Goal: Check status: Check status

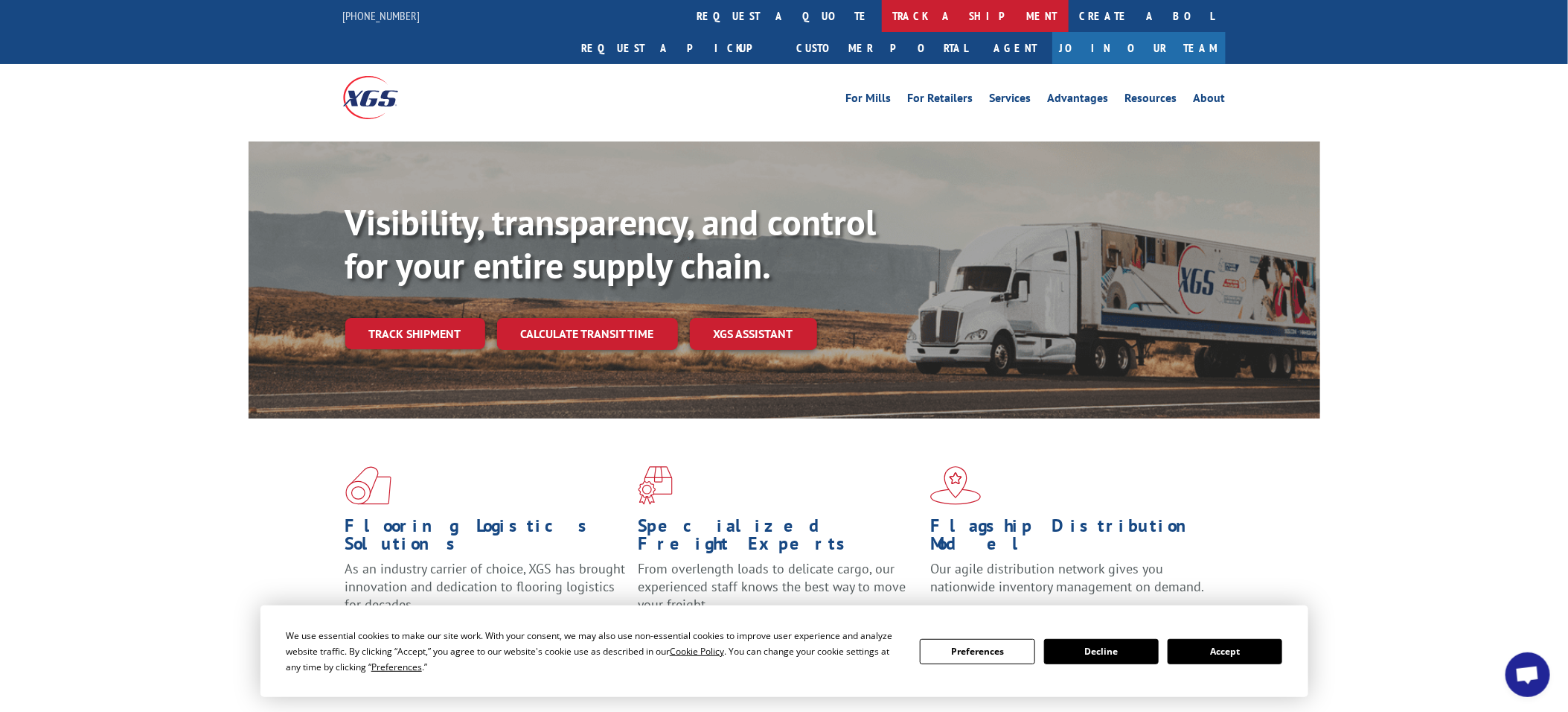
click at [882, 13] on link "track a shipment" at bounding box center [975, 16] width 187 height 32
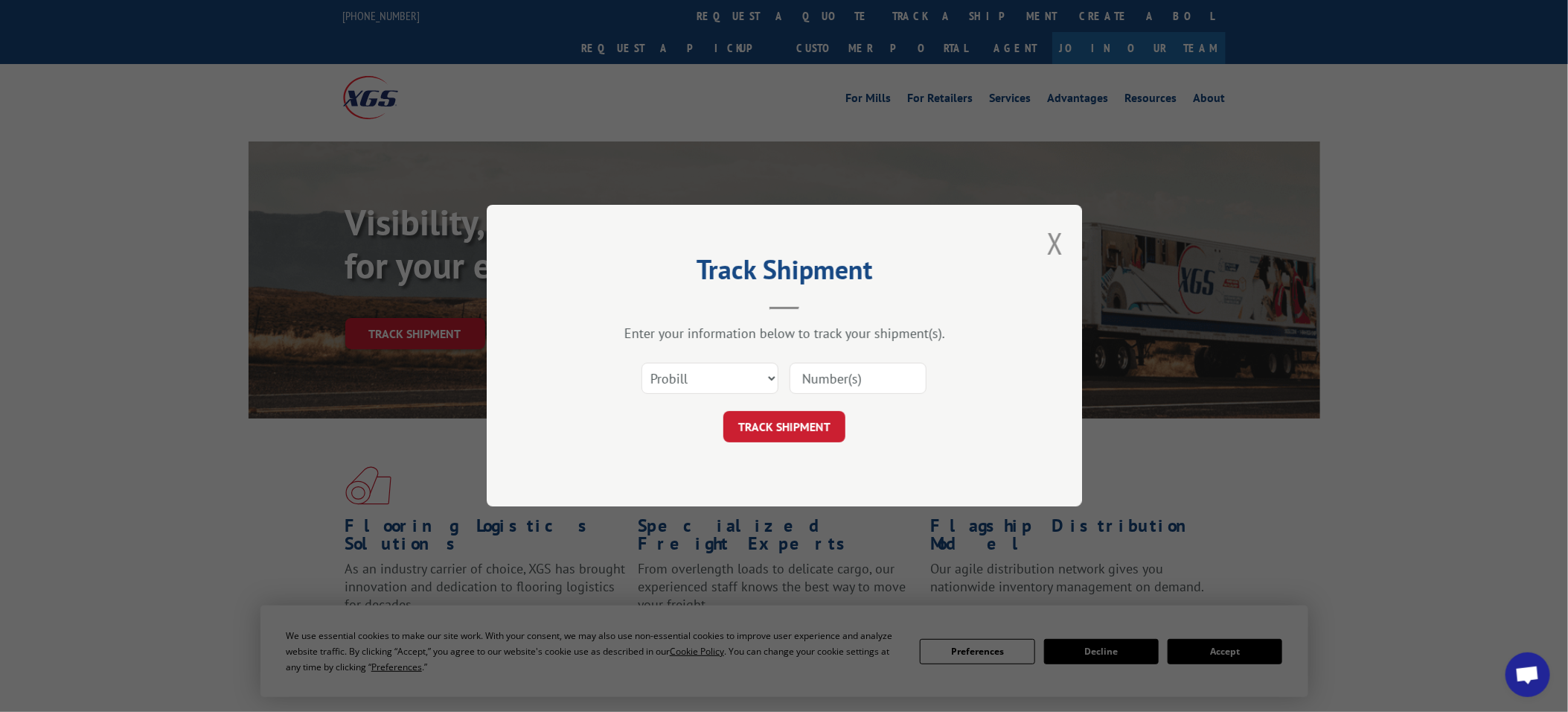
click at [830, 374] on input at bounding box center [859, 379] width 137 height 32
paste input "19536255"
type input "19536255"
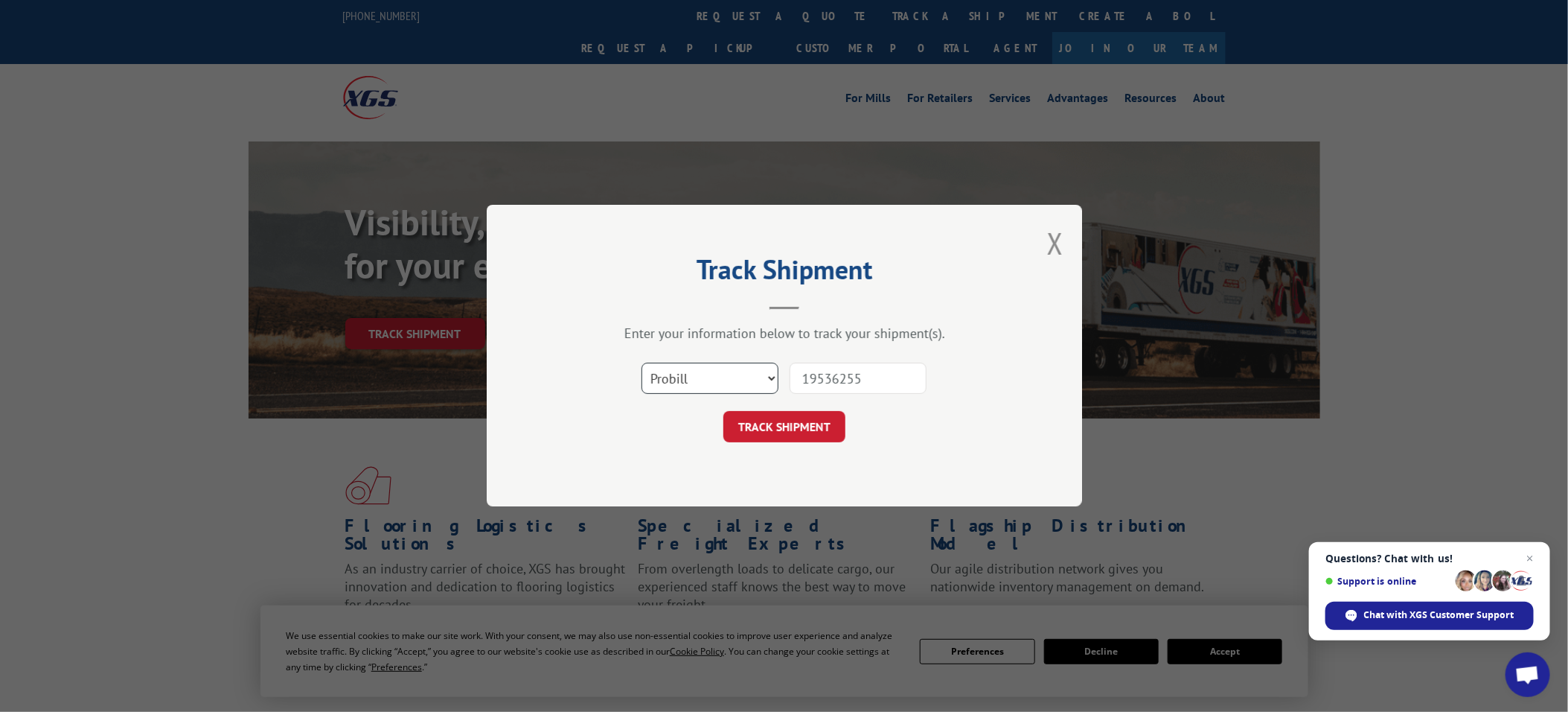
click at [750, 389] on select "Select category... Probill BOL PO" at bounding box center [710, 379] width 137 height 32
click at [642, 363] on select "Select category... Probill BOL PO" at bounding box center [710, 379] width 137 height 32
click at [688, 385] on select "Select category... Probill BOL PO" at bounding box center [710, 379] width 137 height 32
select select "po"
click at [642, 363] on select "Select category... Probill BOL PO" at bounding box center [710, 379] width 137 height 32
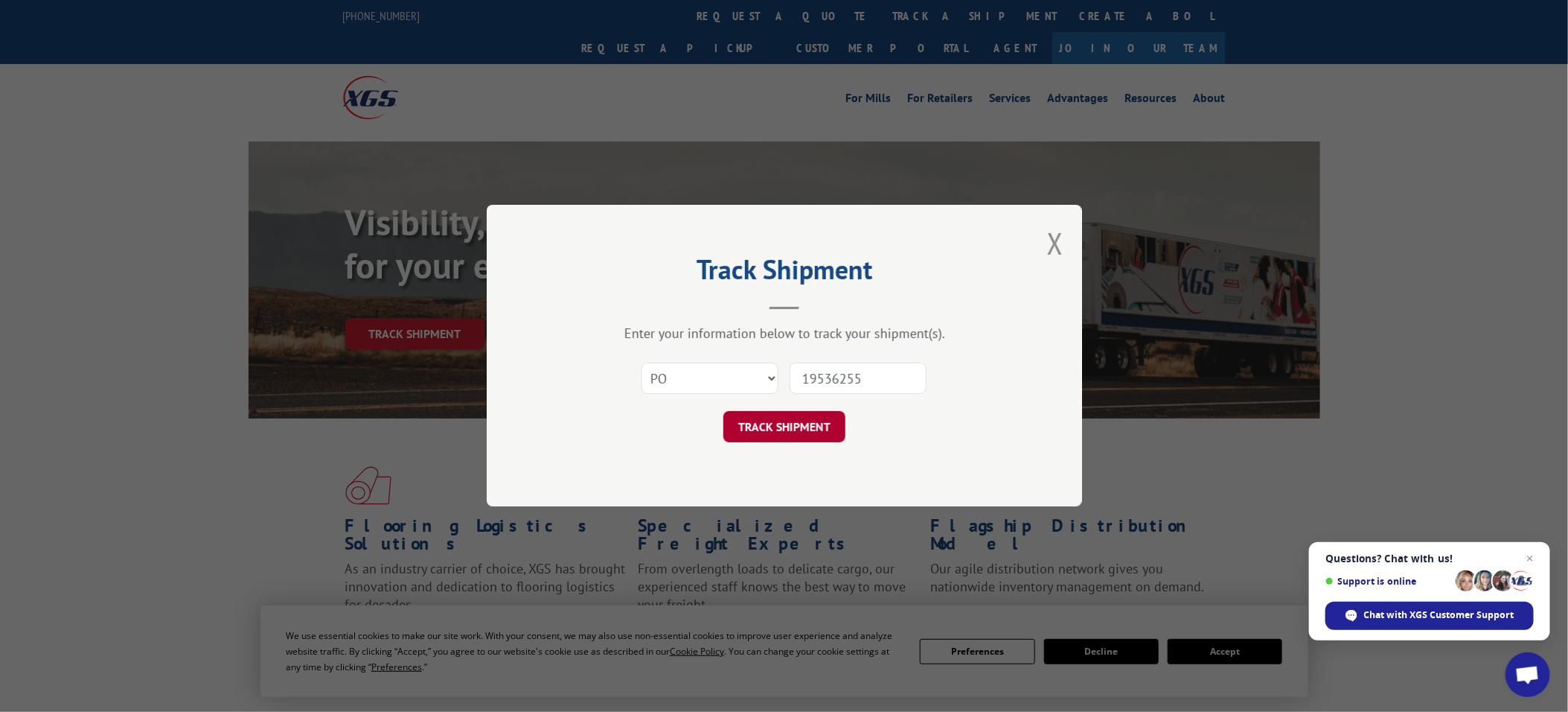
click at [781, 421] on button "TRACK SHIPMENT" at bounding box center [784, 428] width 122 height 32
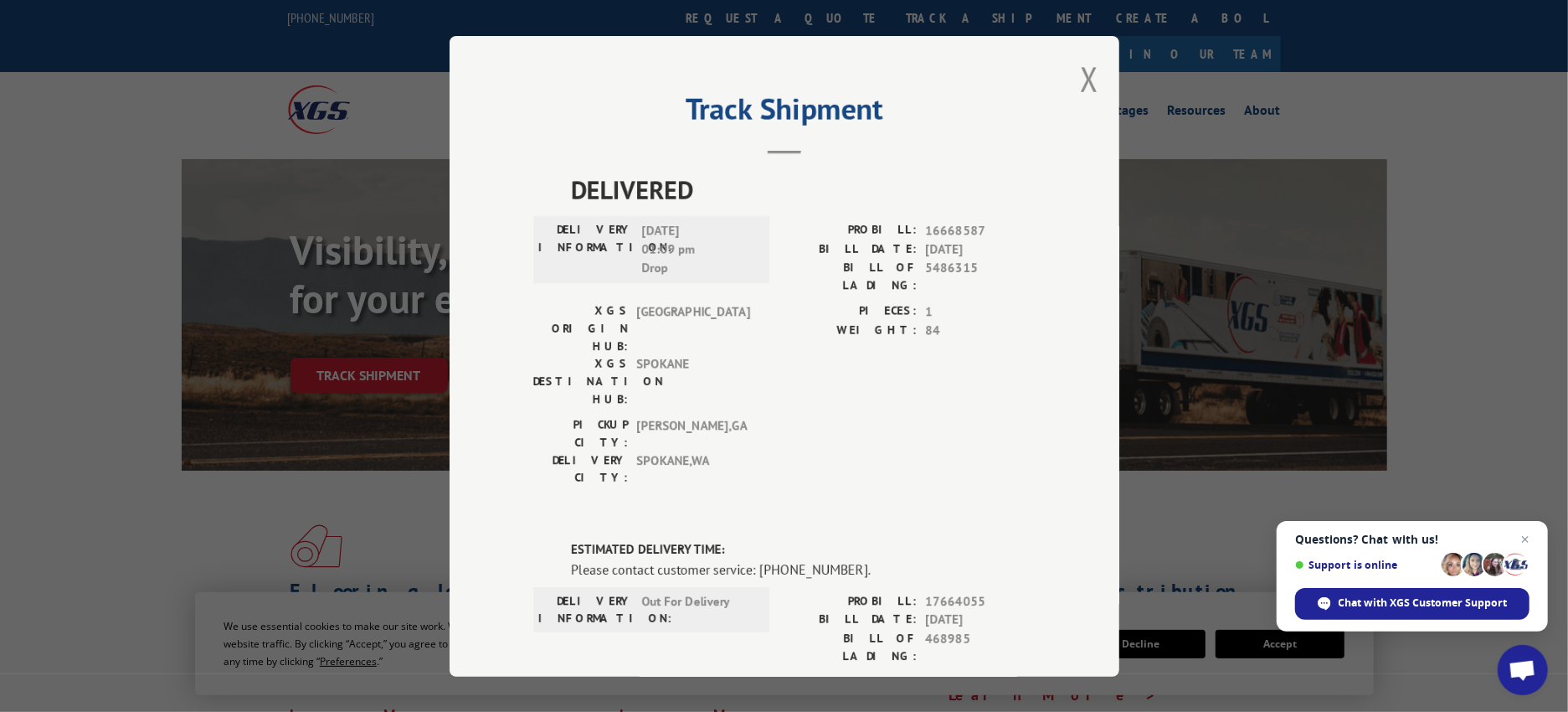
drag, startPoint x: 1082, startPoint y: 74, endPoint x: 947, endPoint y: 62, distance: 135.5
click at [1084, 74] on button "Close modal" at bounding box center [1089, 79] width 19 height 44
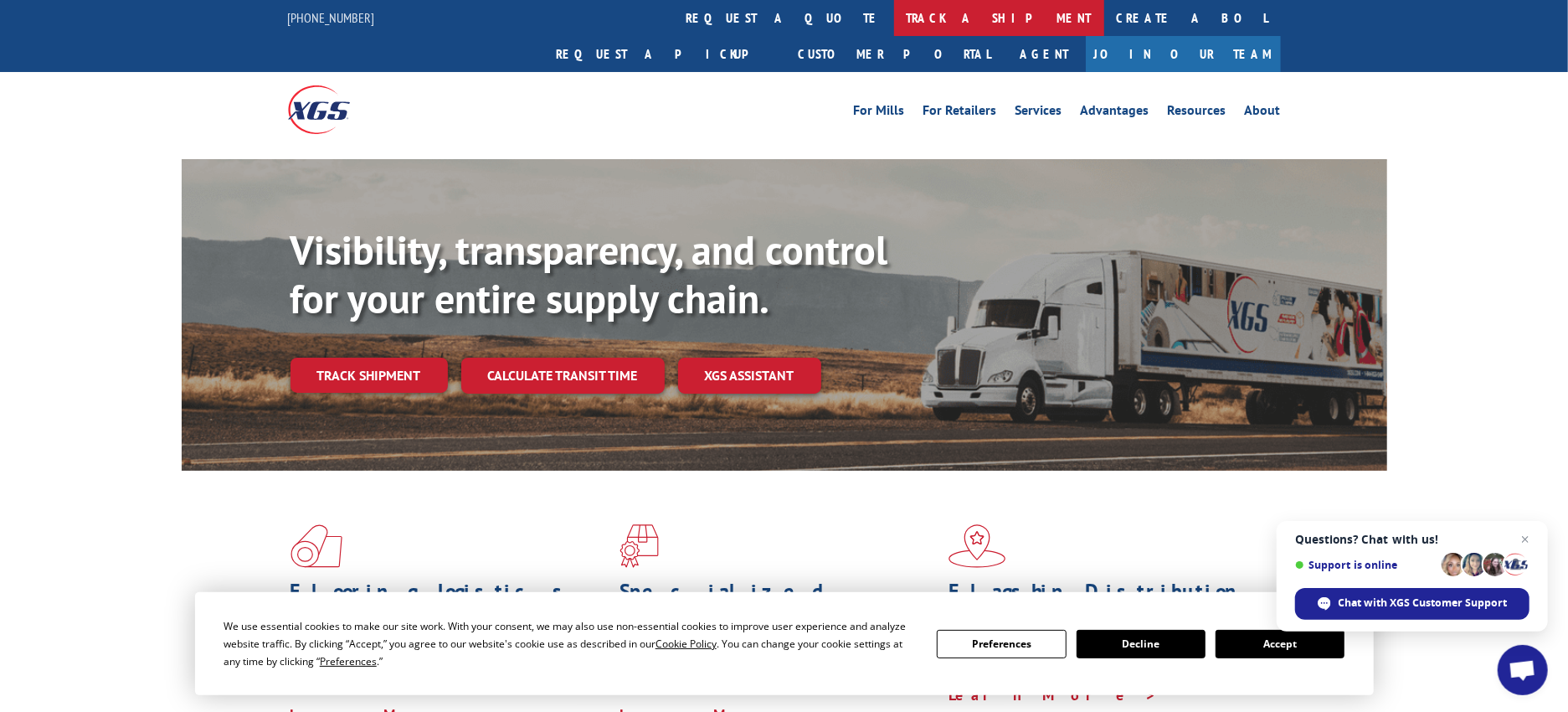
click at [895, 14] on link "track a shipment" at bounding box center [999, 18] width 210 height 36
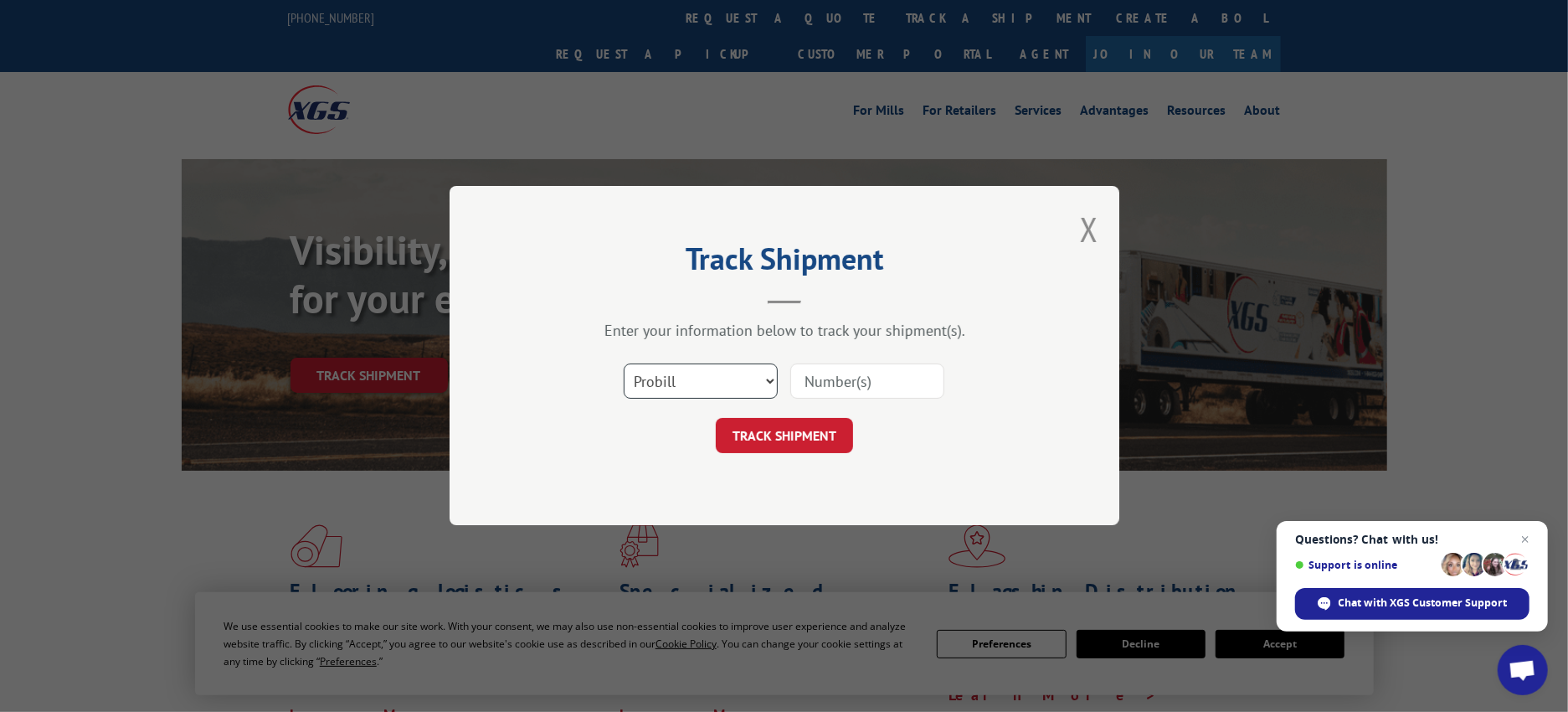
click at [713, 387] on select "Select category... Probill BOL PO" at bounding box center [701, 382] width 154 height 36
select select "po"
click at [624, 364] on select "Select category... Probill BOL PO" at bounding box center [701, 382] width 154 height 36
click at [830, 382] on input at bounding box center [867, 382] width 154 height 36
paste input "19536440"
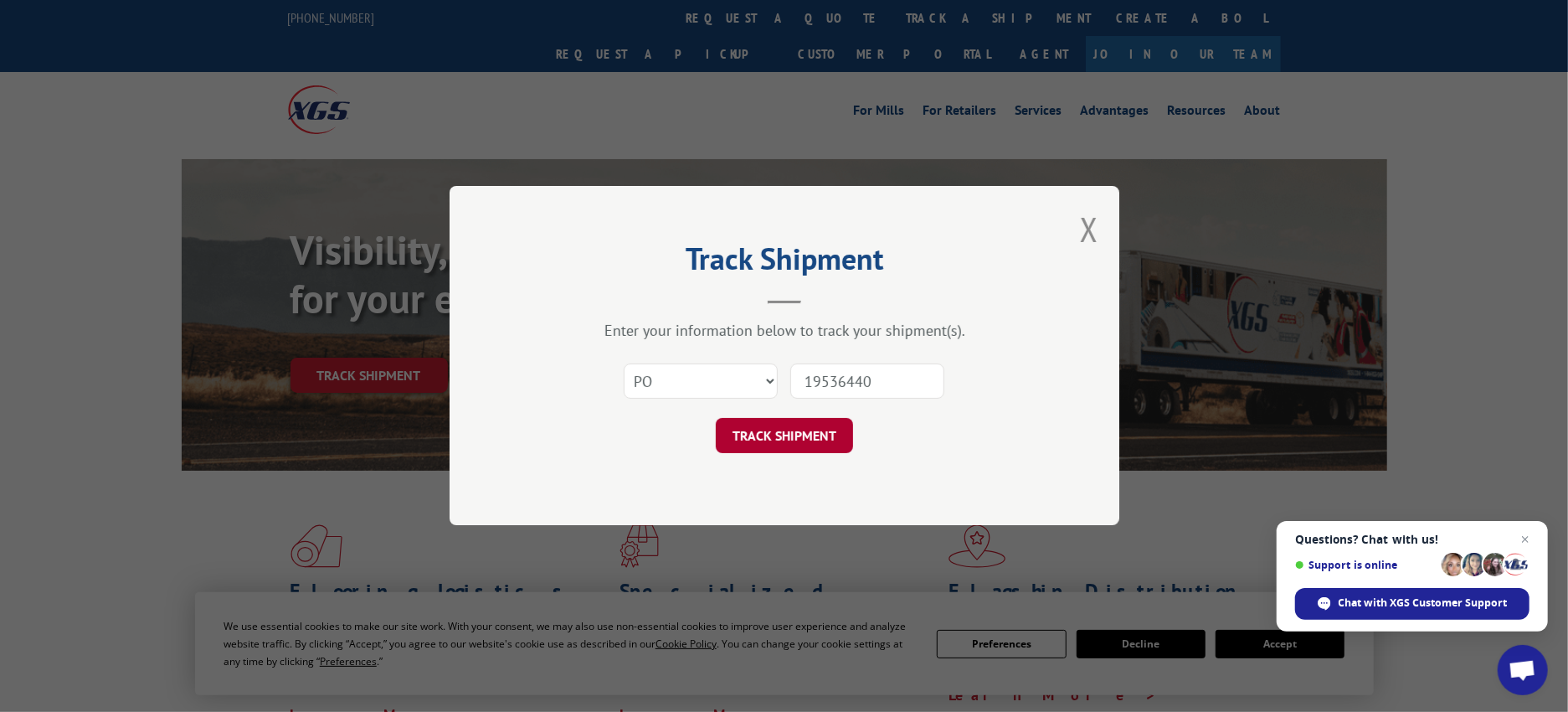
type input "19536440"
click at [815, 445] on button "TRACK SHIPMENT" at bounding box center [784, 436] width 137 height 36
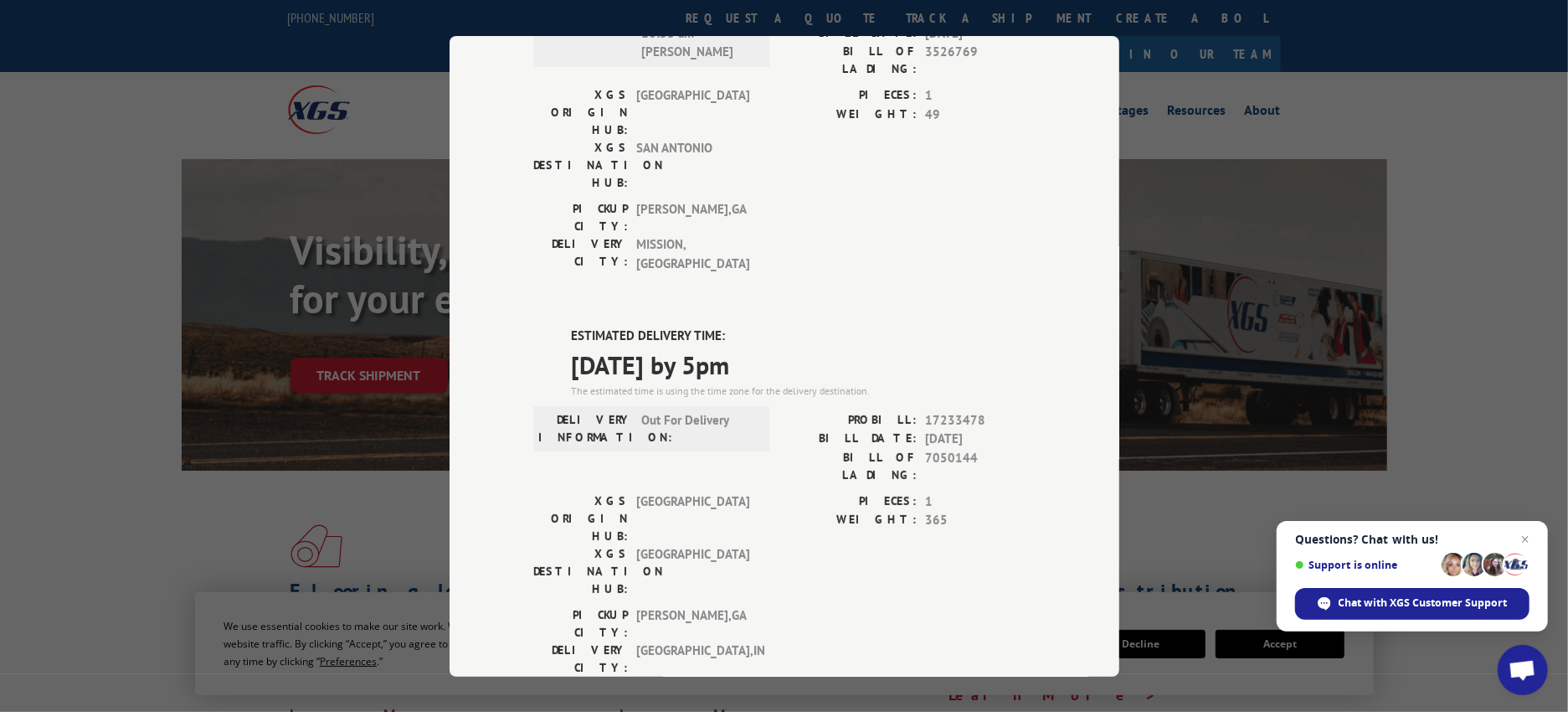
scroll to position [278, 0]
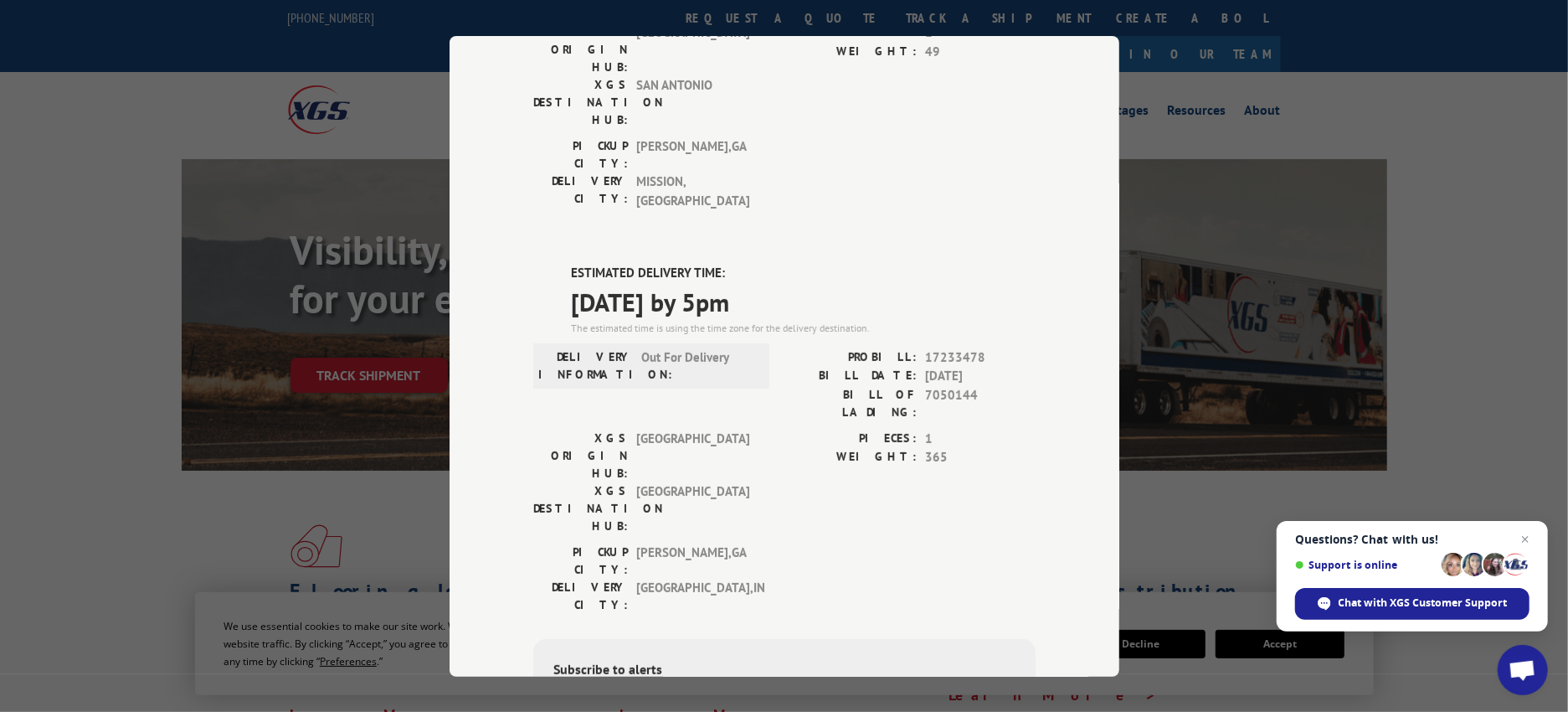
click at [1337, 218] on div "Track Shipment DELIVERED DELIVERY INFORMATION: [DATE] 10:33 am [PERSON_NAME]: 1…" at bounding box center [784, 356] width 1568 height 712
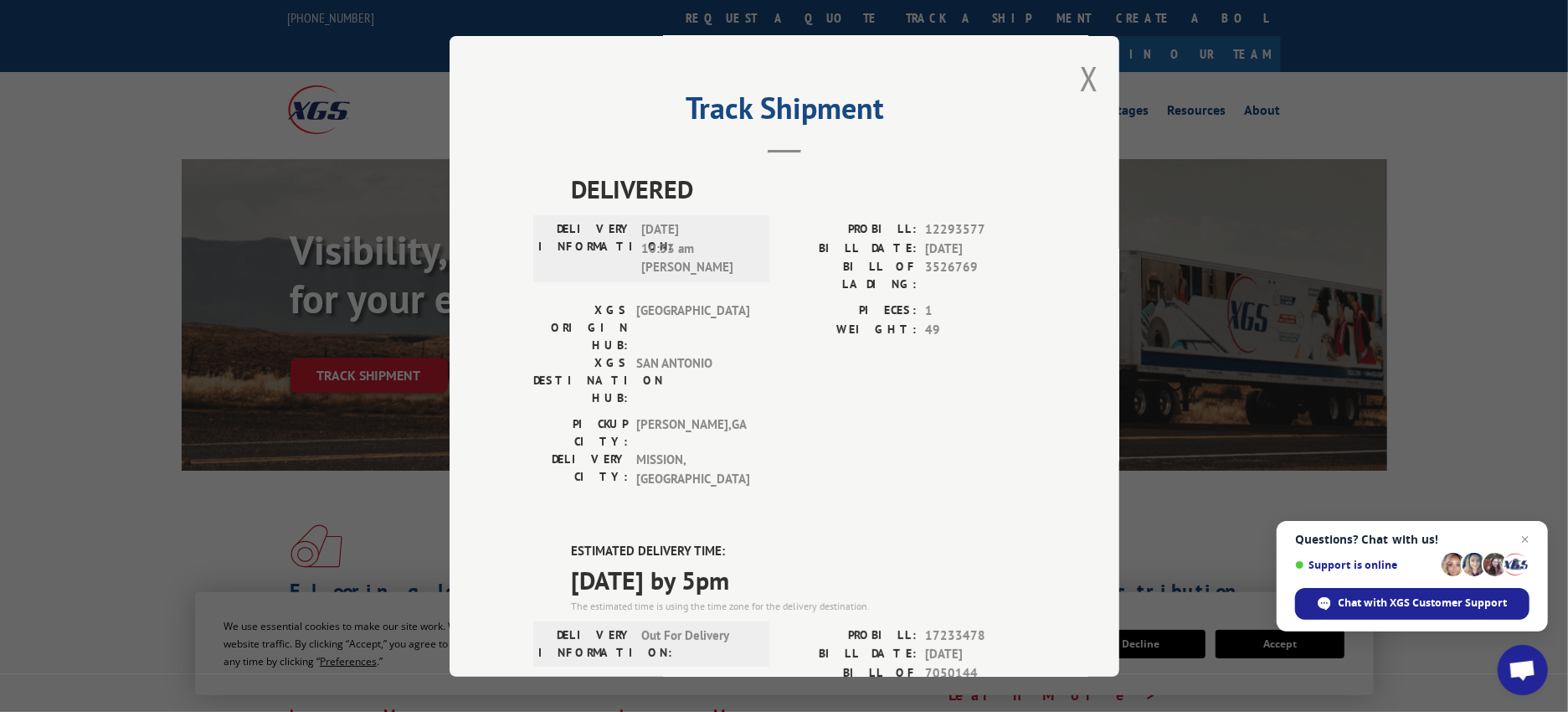
scroll to position [0, 0]
click at [1085, 77] on button "Close modal" at bounding box center [1089, 79] width 19 height 44
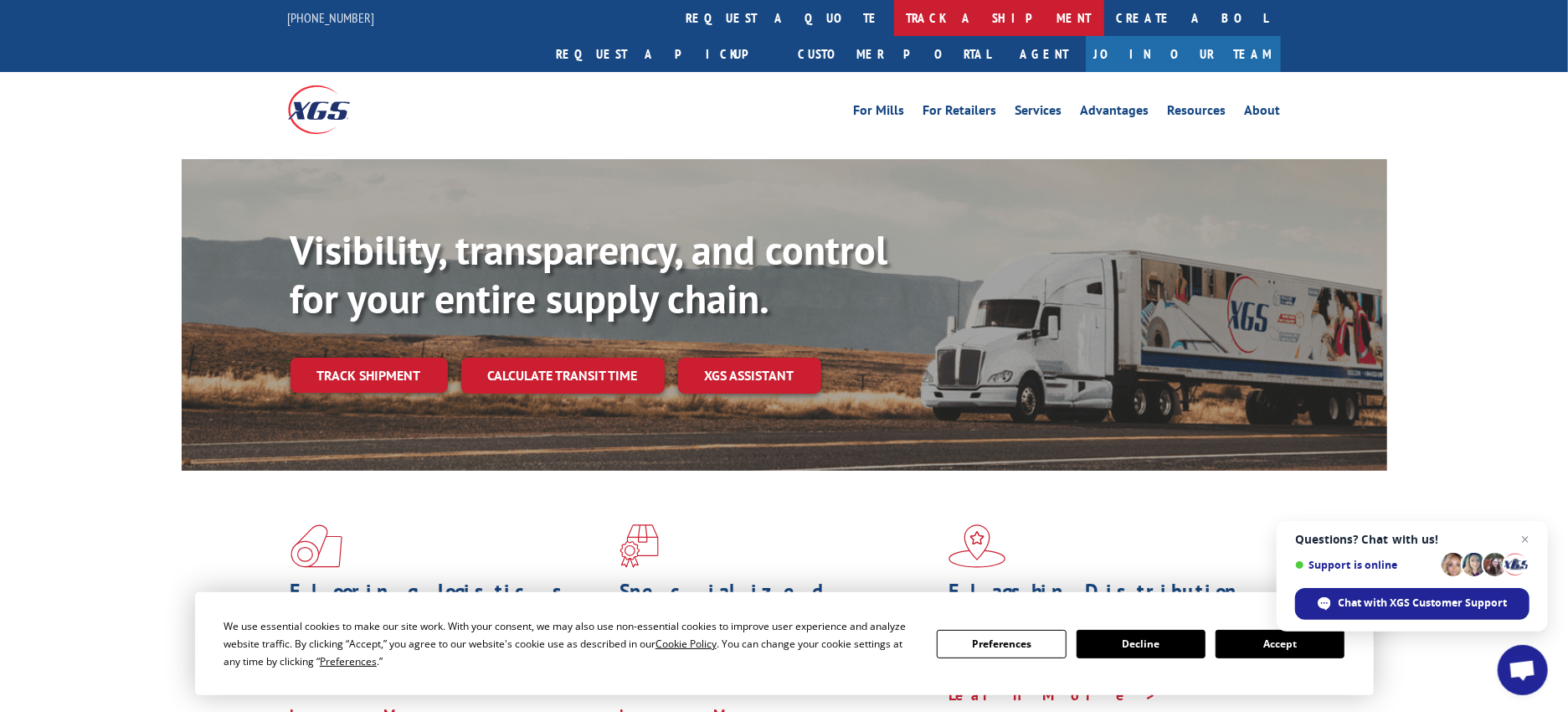
click at [895, 15] on link "track a shipment" at bounding box center [999, 18] width 210 height 36
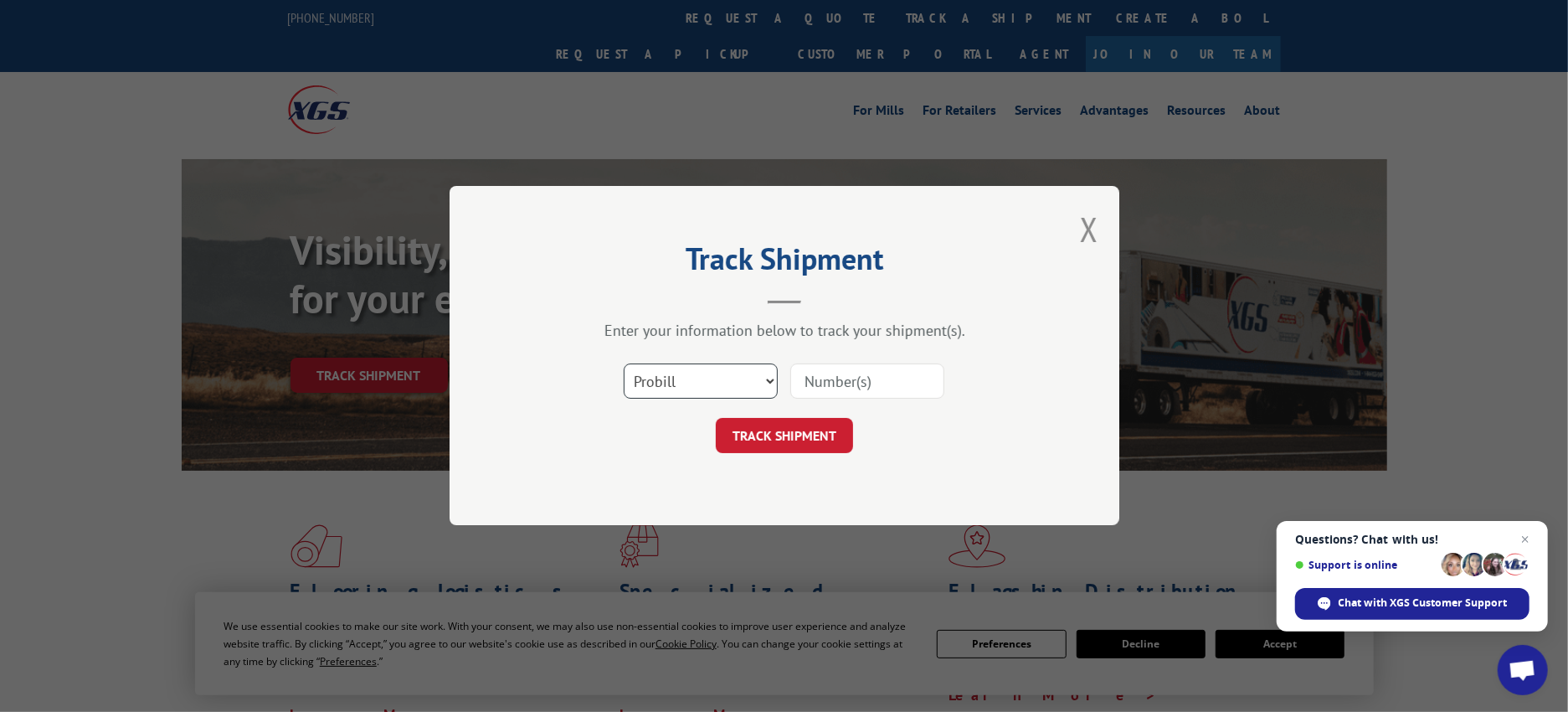
click at [718, 379] on select "Select category... Probill BOL PO" at bounding box center [701, 382] width 154 height 36
select select "po"
click at [624, 364] on select "Select category... Probill BOL PO" at bounding box center [701, 382] width 154 height 36
click at [807, 387] on input at bounding box center [867, 382] width 154 height 36
paste input "19536407"
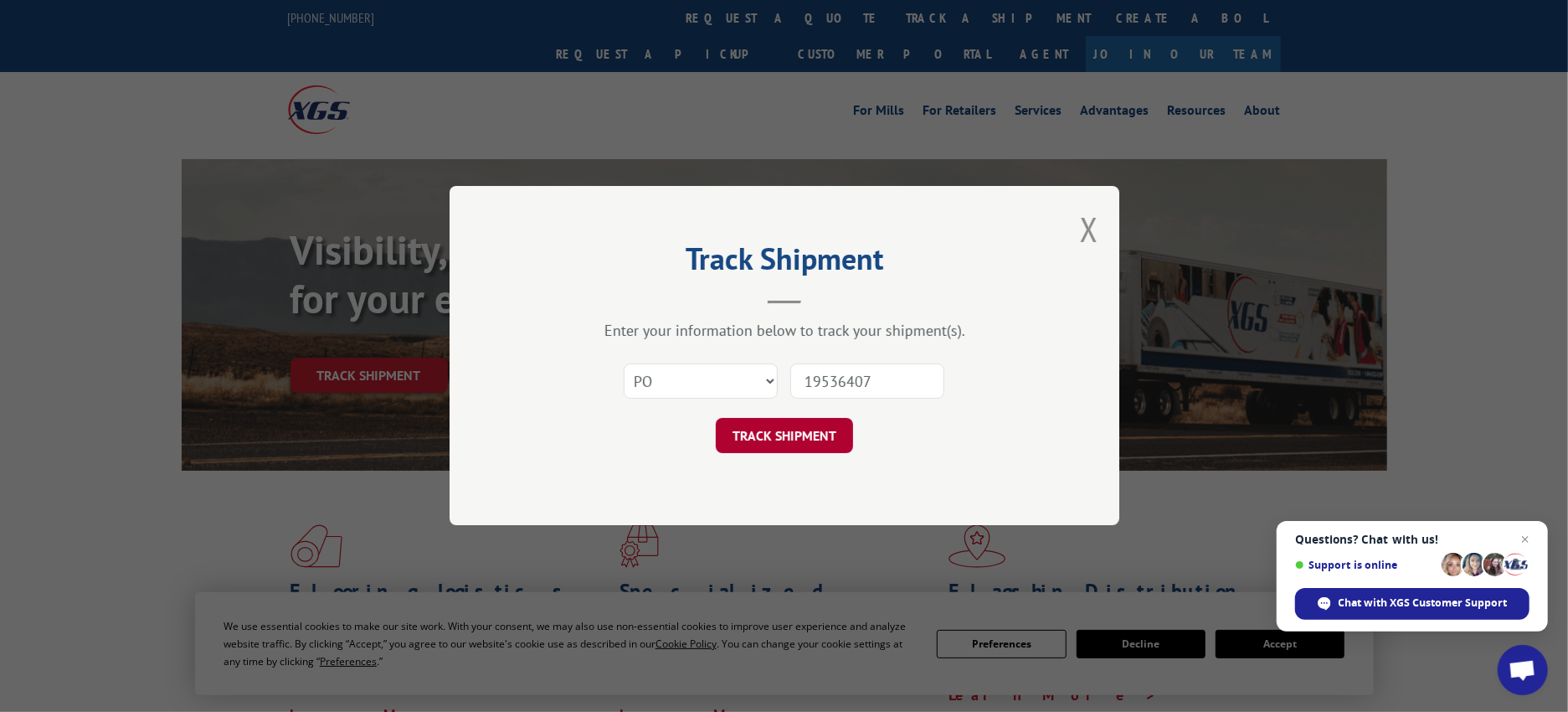
type input "19536407"
click at [802, 438] on button "TRACK SHIPMENT" at bounding box center [784, 436] width 137 height 36
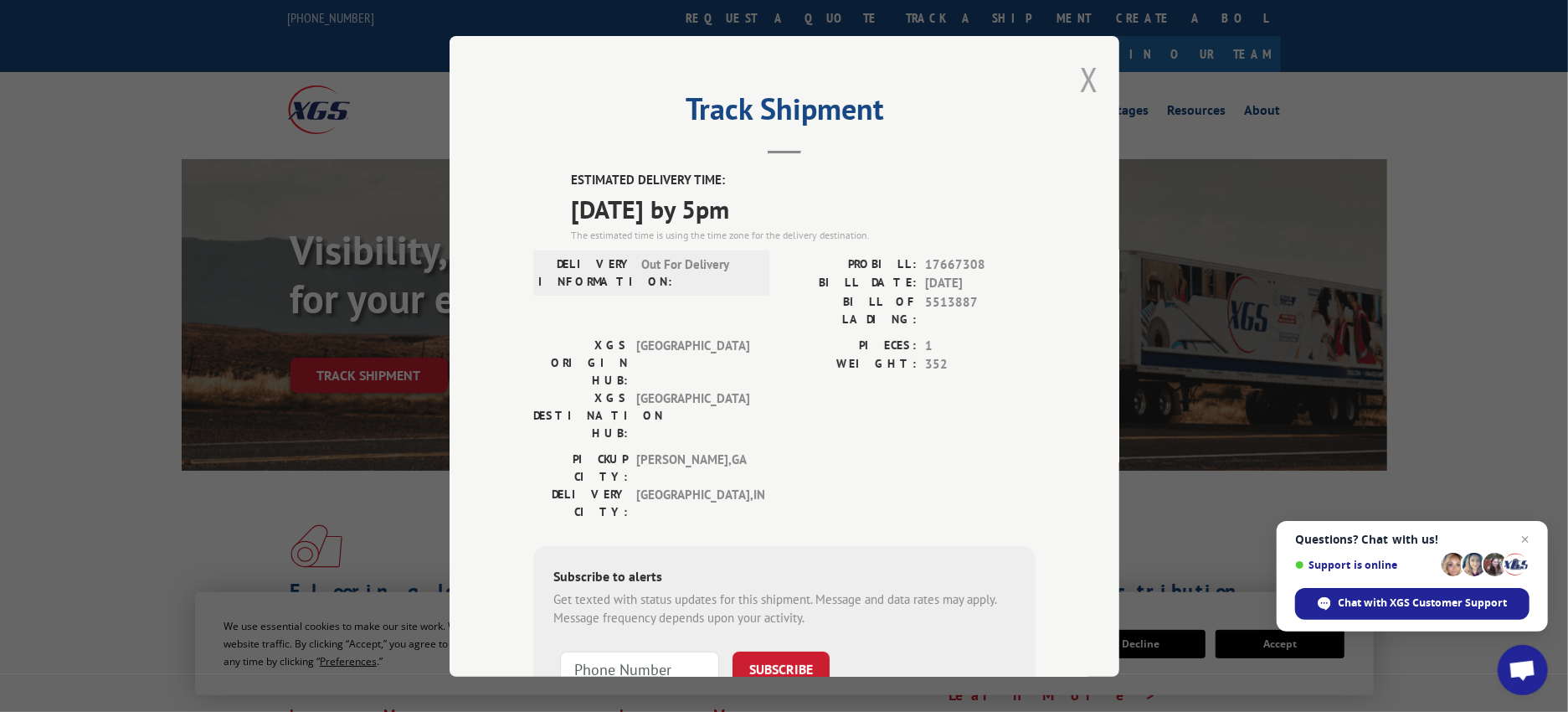
click at [1084, 77] on button "Close modal" at bounding box center [1089, 79] width 19 height 44
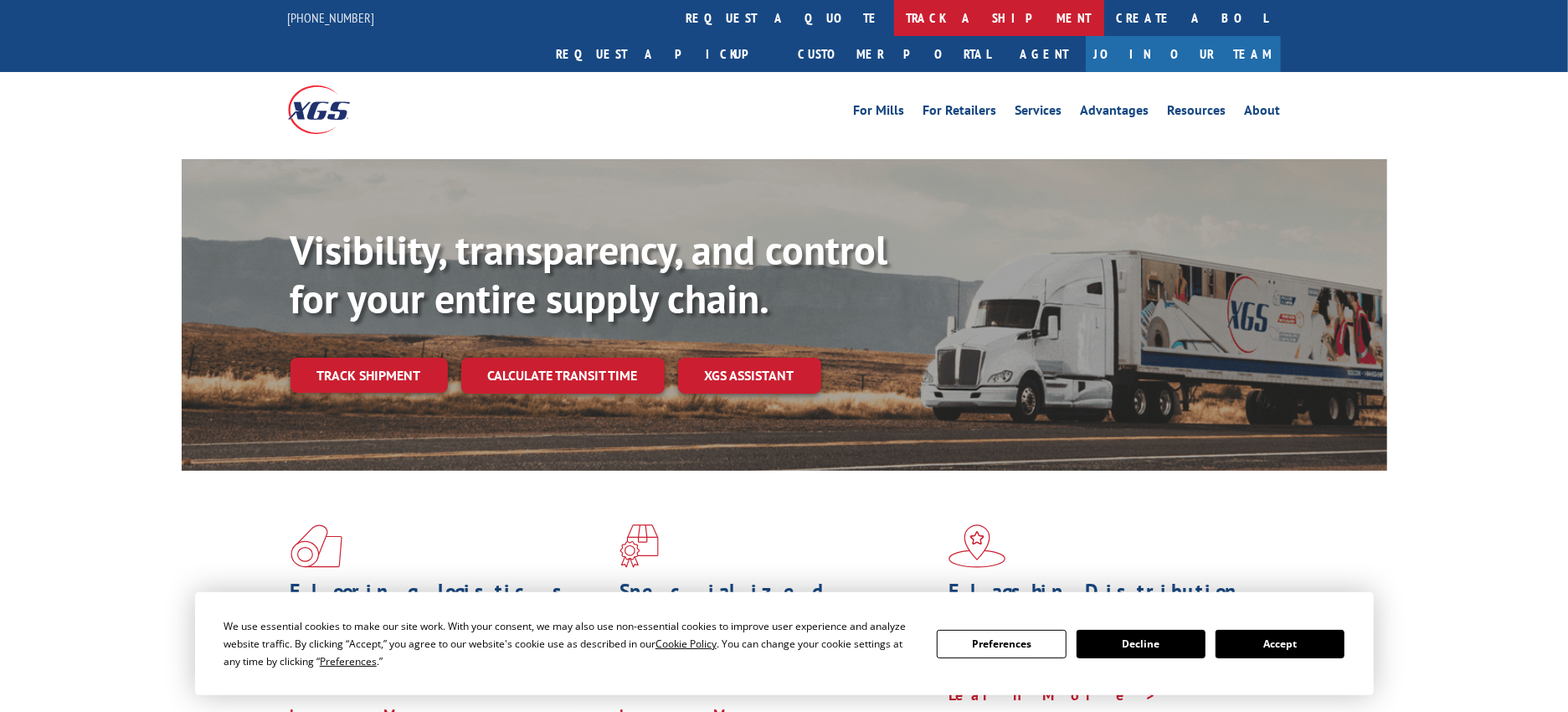
click at [895, 15] on link "track a shipment" at bounding box center [999, 18] width 210 height 36
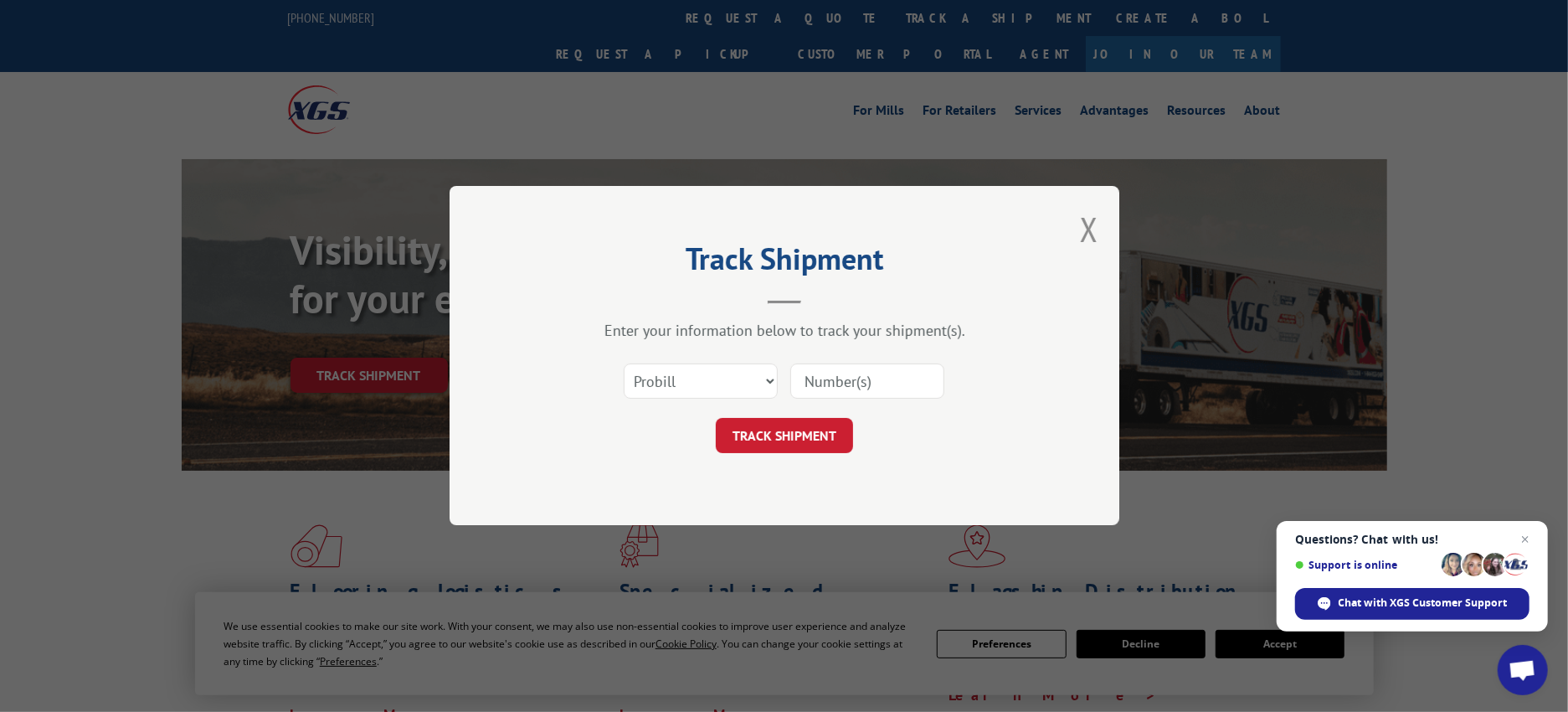
click at [869, 382] on input at bounding box center [867, 382] width 154 height 36
paste input "19536437"
type input "19536437"
click at [740, 385] on select "Select category... Probill BOL PO" at bounding box center [701, 382] width 154 height 36
select select "po"
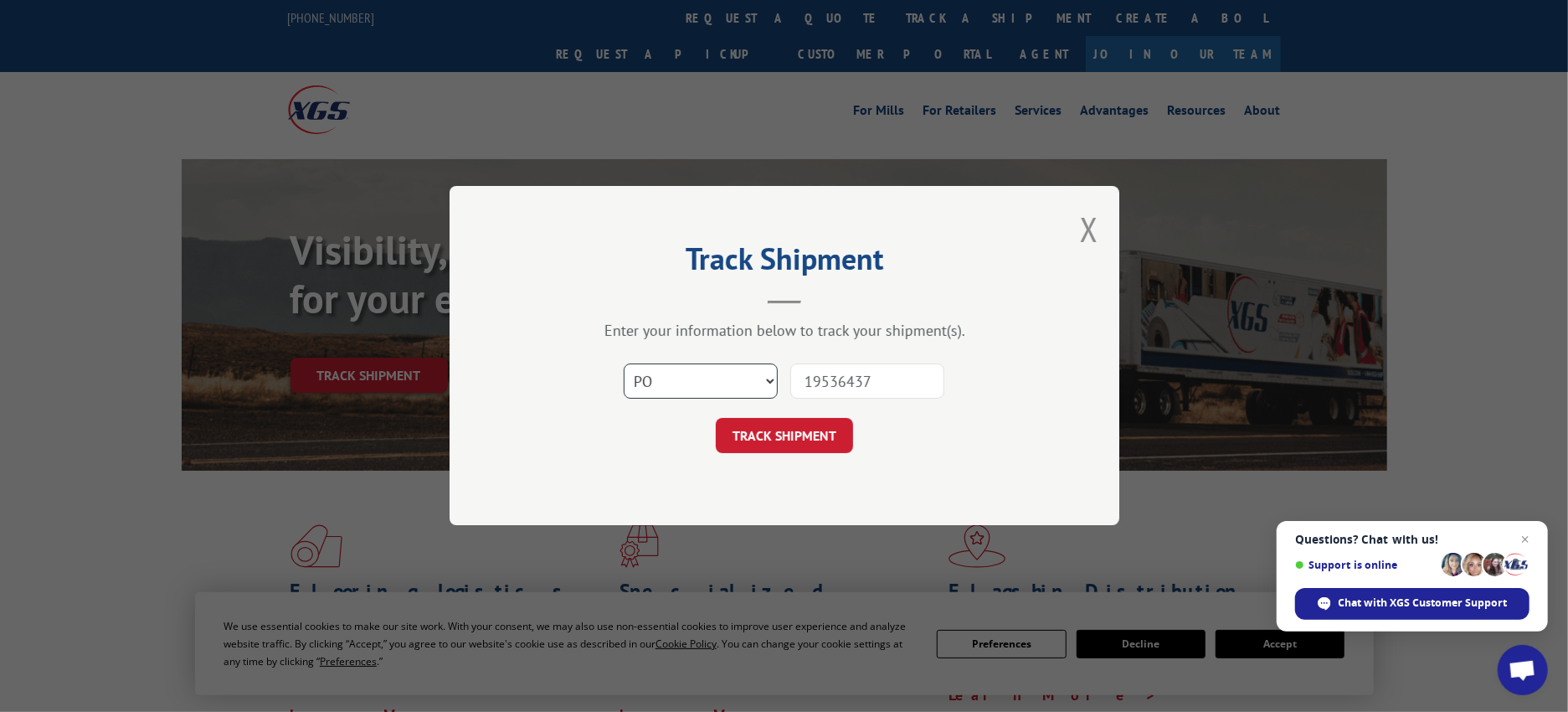
click at [624, 364] on select "Select category... Probill BOL PO" at bounding box center [701, 382] width 154 height 36
click at [799, 432] on button "TRACK SHIPMENT" at bounding box center [784, 436] width 137 height 36
